Goal: Information Seeking & Learning: Learn about a topic

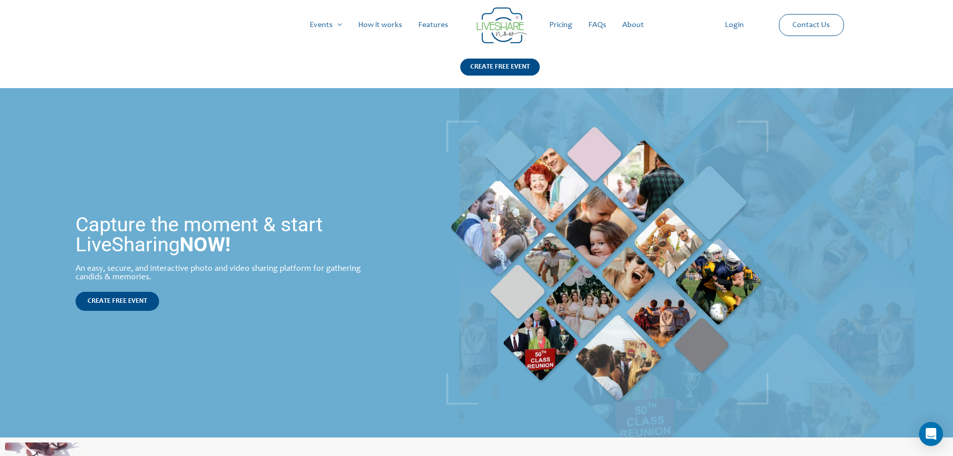
click at [561, 25] on link "Pricing" at bounding box center [560, 25] width 39 height 32
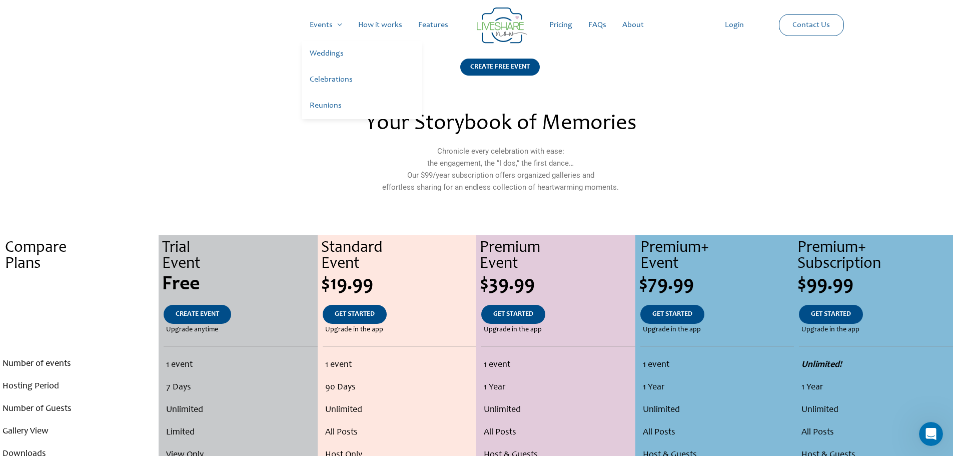
click at [326, 79] on link "Celebrations" at bounding box center [362, 80] width 120 height 26
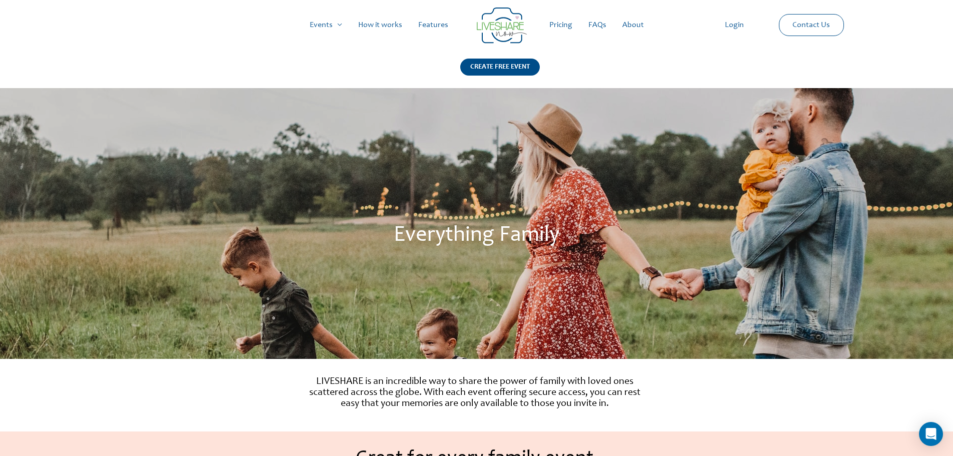
click at [560, 23] on link "Pricing" at bounding box center [560, 25] width 39 height 32
